Goal: Answer question/provide support

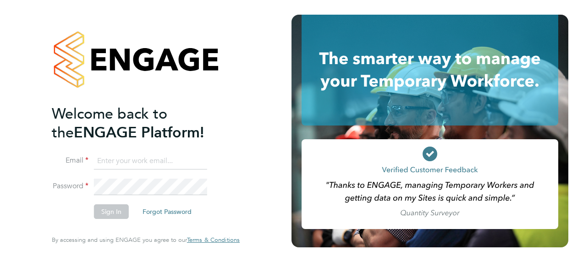
type input "fraz.arshad@ncclondon.ac.uk"
click at [118, 213] on button "Sign In" at bounding box center [111, 211] width 35 height 15
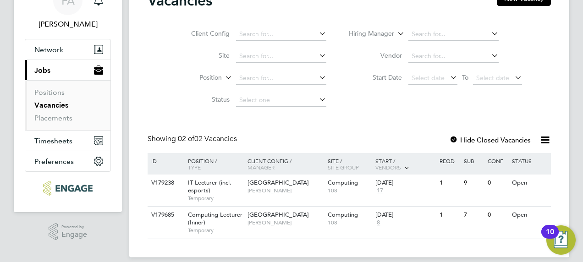
scroll to position [59, 0]
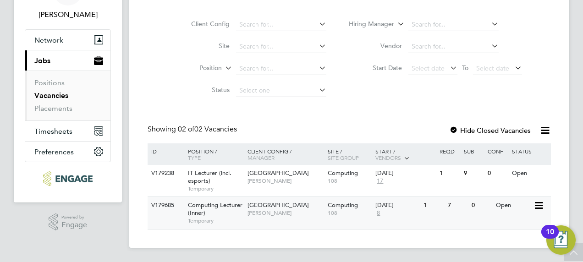
click at [201, 207] on span "Computing Lecturer (Inner)" at bounding box center [215, 209] width 55 height 16
click at [204, 205] on span "Computing Lecturer (Inner)" at bounding box center [215, 209] width 55 height 16
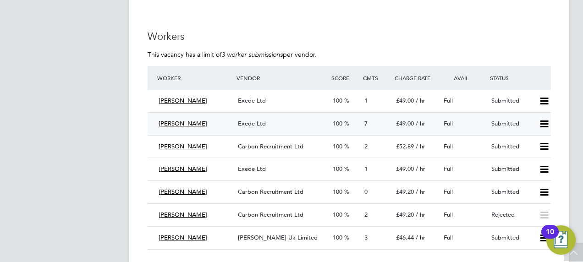
click at [193, 125] on span "[PERSON_NAME]" at bounding box center [182, 124] width 49 height 8
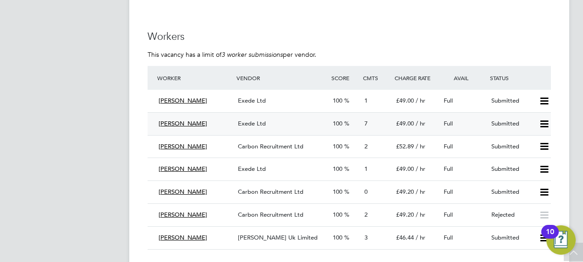
click at [366, 126] on span "7" at bounding box center [365, 124] width 3 height 8
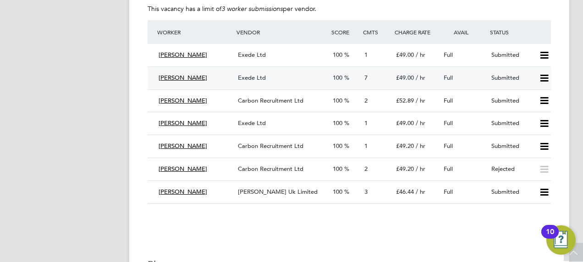
click at [542, 75] on icon at bounding box center [543, 78] width 11 height 7
click at [533, 97] on li "Offer" at bounding box center [532, 97] width 32 height 13
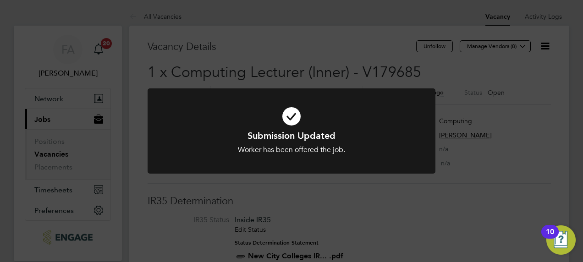
click at [332, 190] on div "Submission Updated Worker has been offered the job. Cancel Okay" at bounding box center [291, 131] width 583 height 262
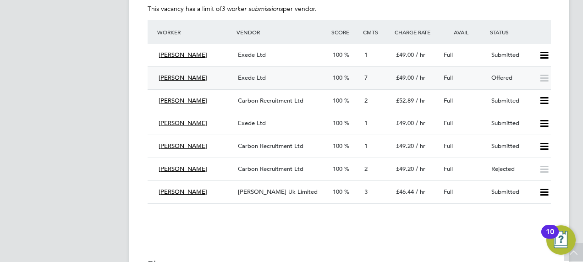
click at [367, 77] on span "7" at bounding box center [365, 78] width 3 height 8
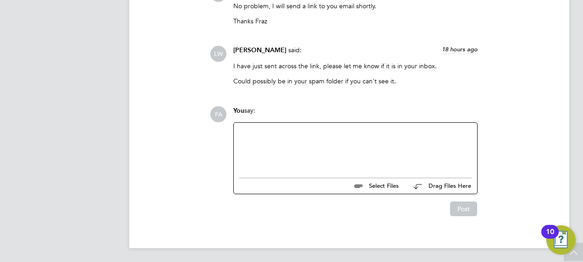
click at [274, 146] on div at bounding box center [355, 147] width 232 height 39
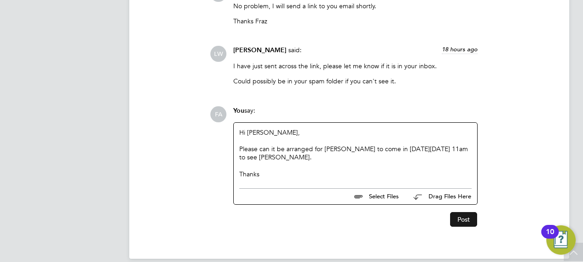
click at [460, 216] on button "Post" at bounding box center [463, 219] width 27 height 15
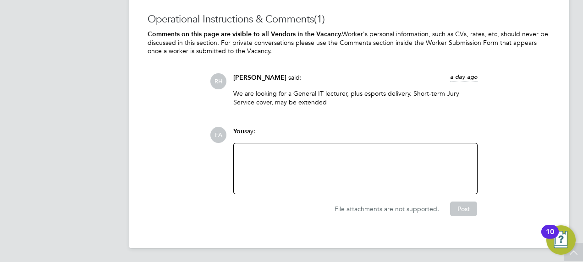
click at [288, 161] on div at bounding box center [355, 168] width 232 height 39
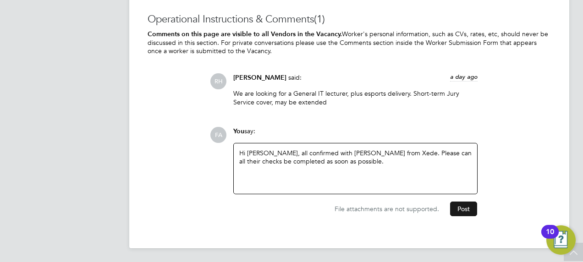
click at [473, 211] on button "Post" at bounding box center [463, 209] width 27 height 15
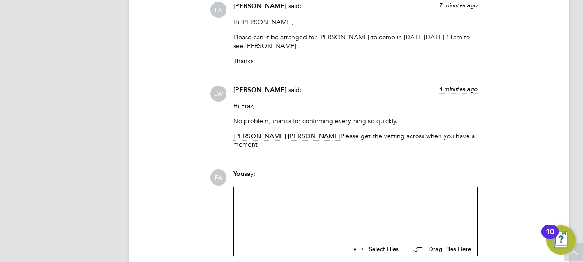
click at [295, 198] on div at bounding box center [355, 210] width 232 height 39
